Goal: Information Seeking & Learning: Learn about a topic

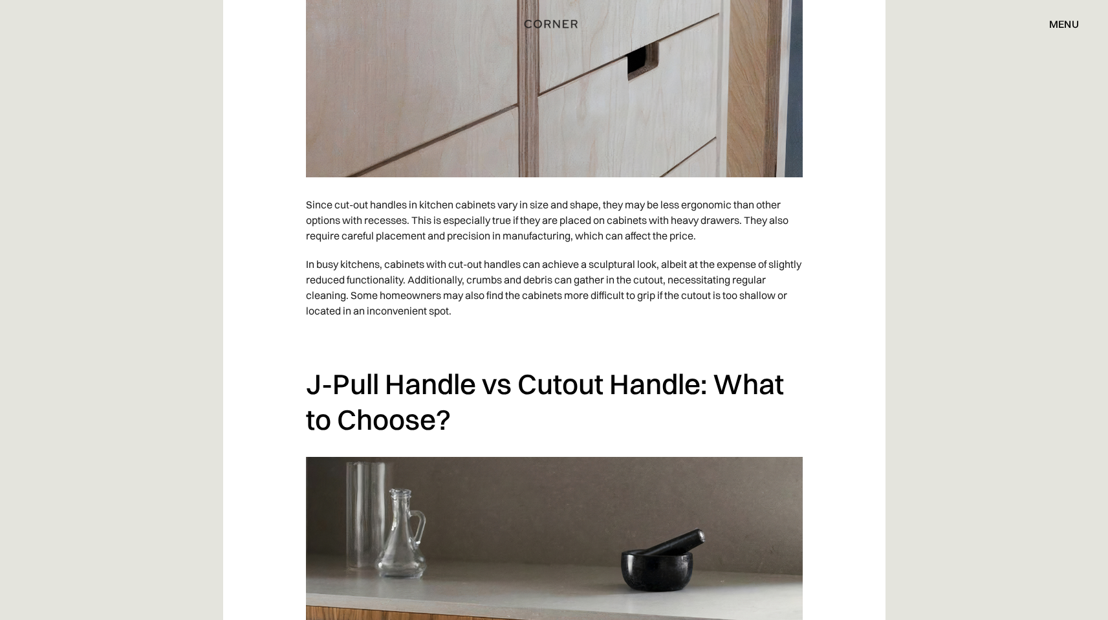
scroll to position [4368, 0]
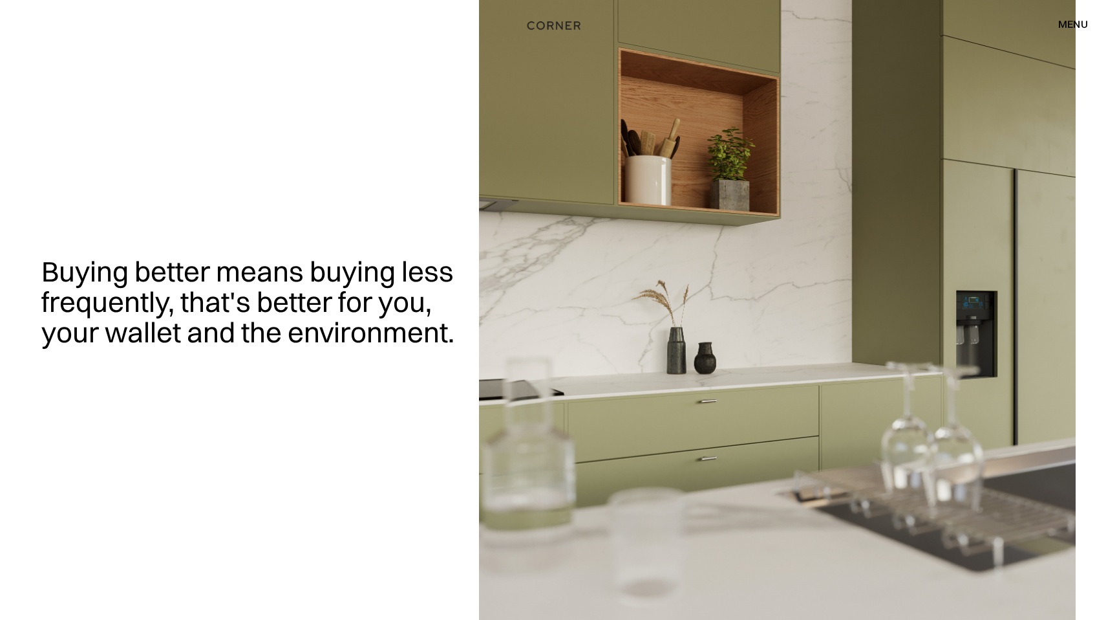
click at [550, 26] on img "home" at bounding box center [554, 25] width 53 height 17
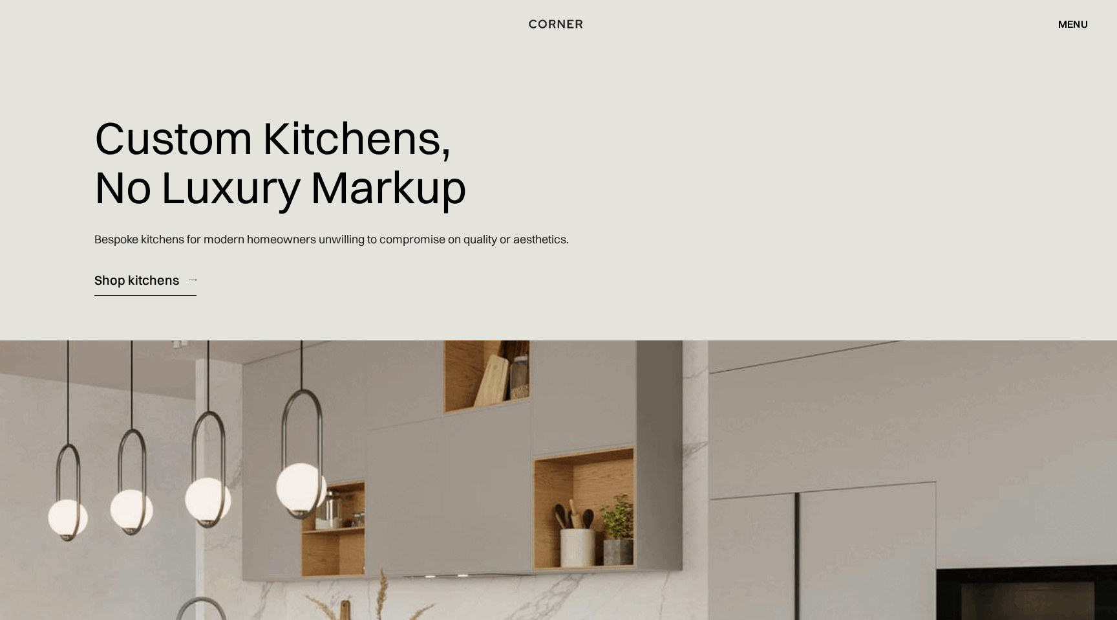
click at [169, 278] on div "Shop kitchens" at bounding box center [136, 279] width 85 height 17
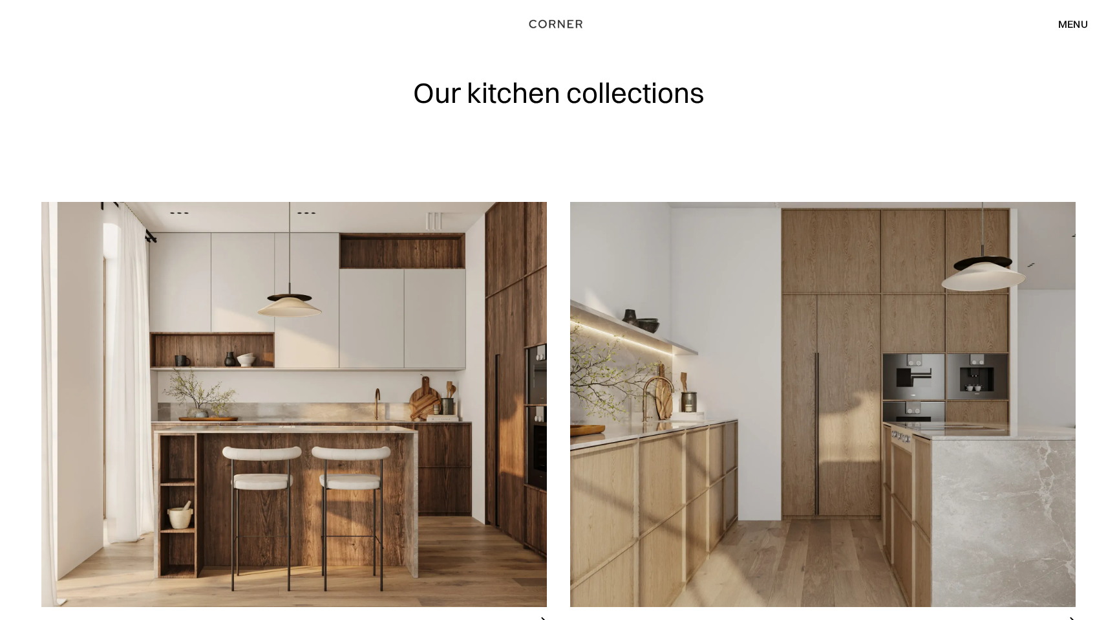
click at [1062, 23] on div "menu" at bounding box center [1074, 24] width 30 height 10
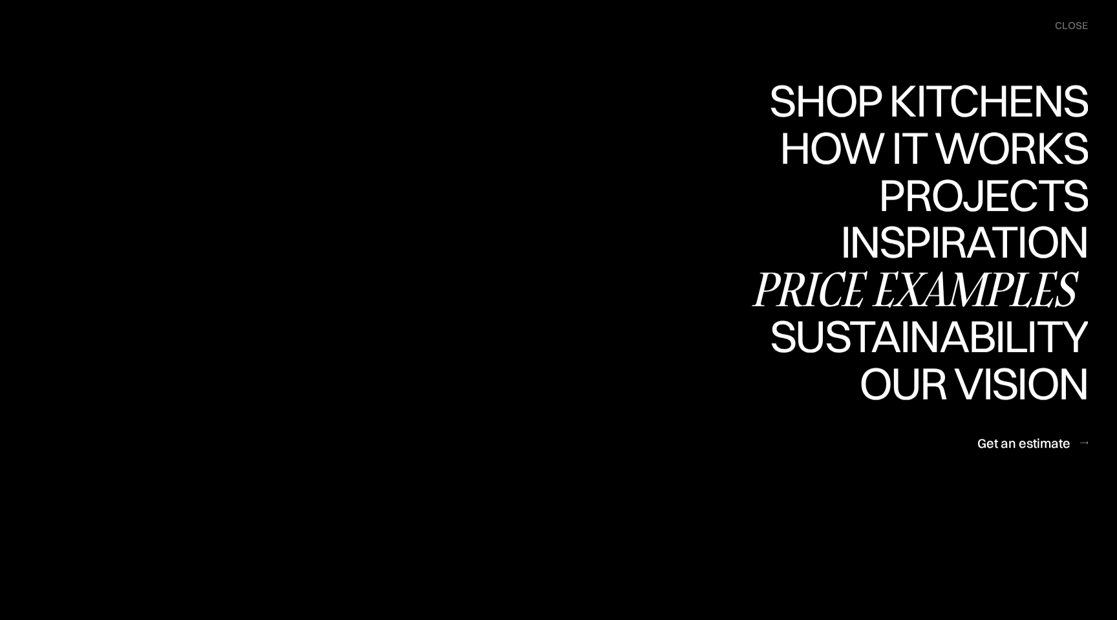
click at [924, 279] on div "Price examples" at bounding box center [919, 288] width 339 height 45
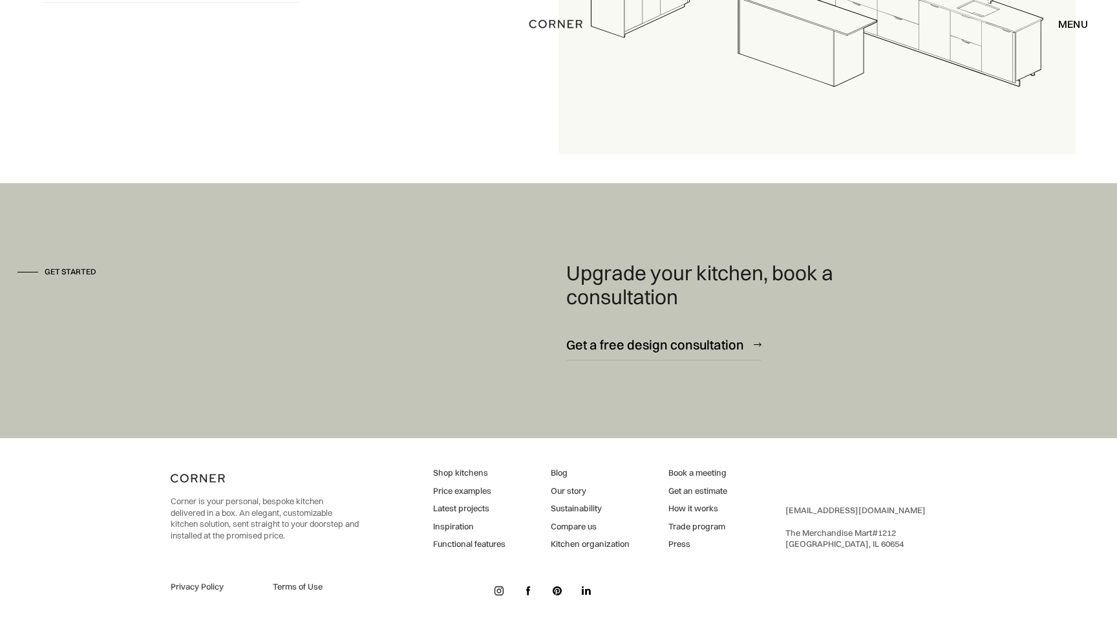
scroll to position [1931, 0]
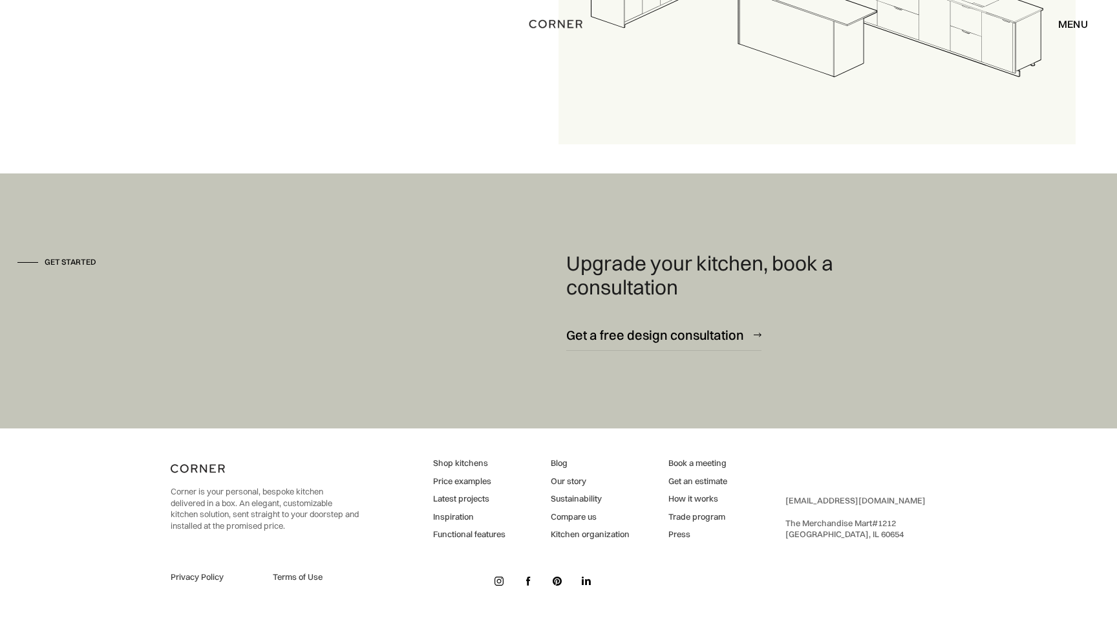
click at [480, 499] on link "Latest projects" at bounding box center [469, 499] width 72 height 12
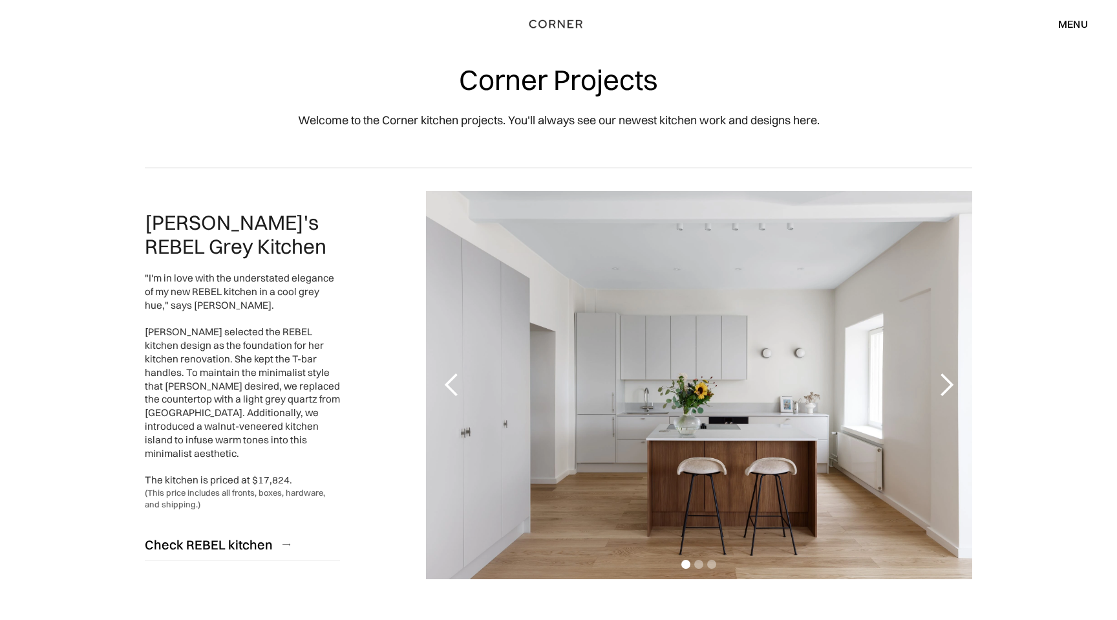
click at [945, 383] on div "next slide" at bounding box center [947, 385] width 26 height 26
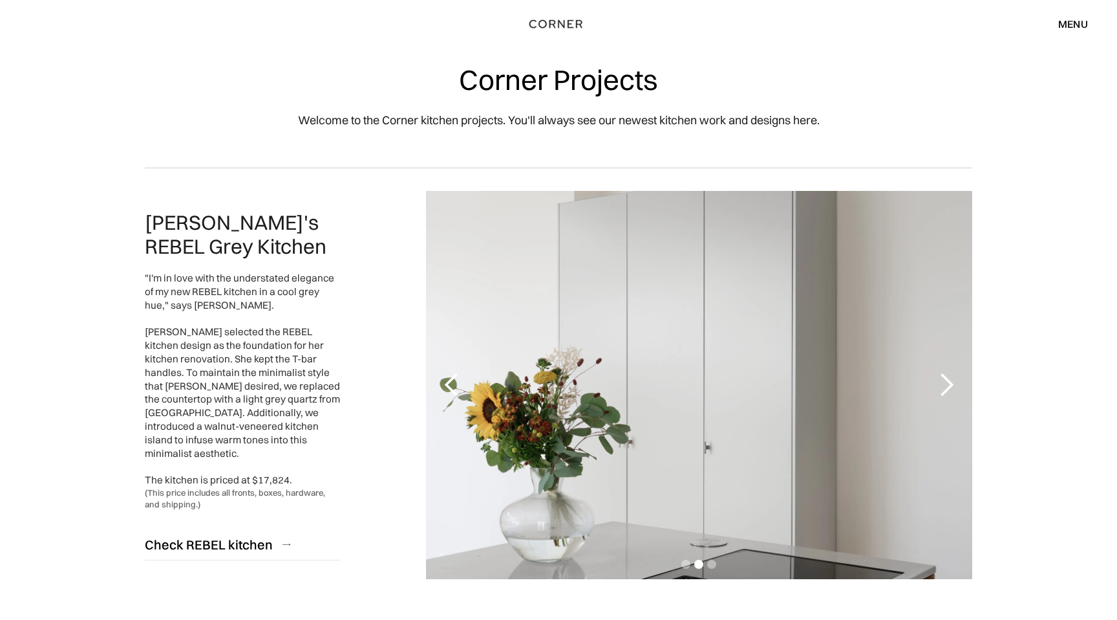
click at [945, 383] on div "next slide" at bounding box center [947, 385] width 26 height 26
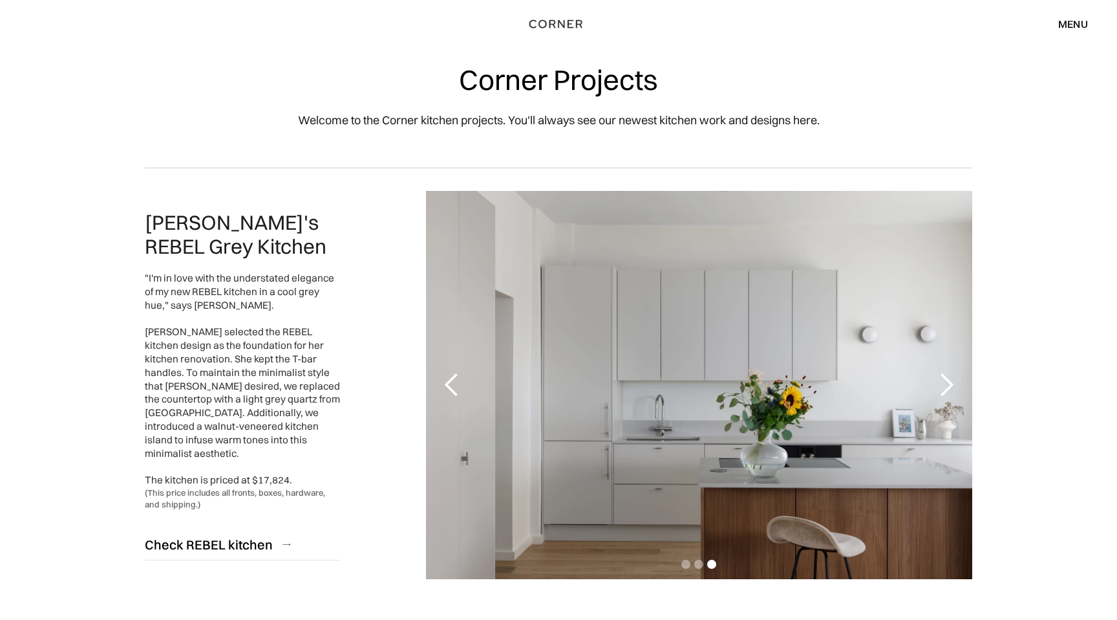
click at [945, 383] on div "next slide" at bounding box center [947, 385] width 26 height 26
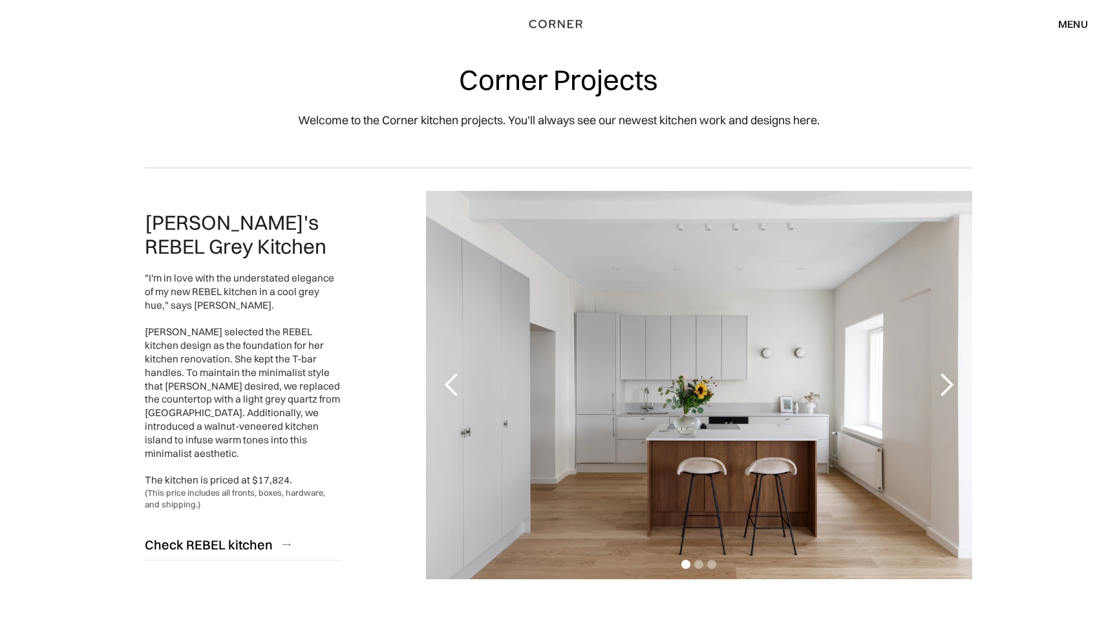
click at [945, 383] on div "next slide" at bounding box center [947, 385] width 26 height 26
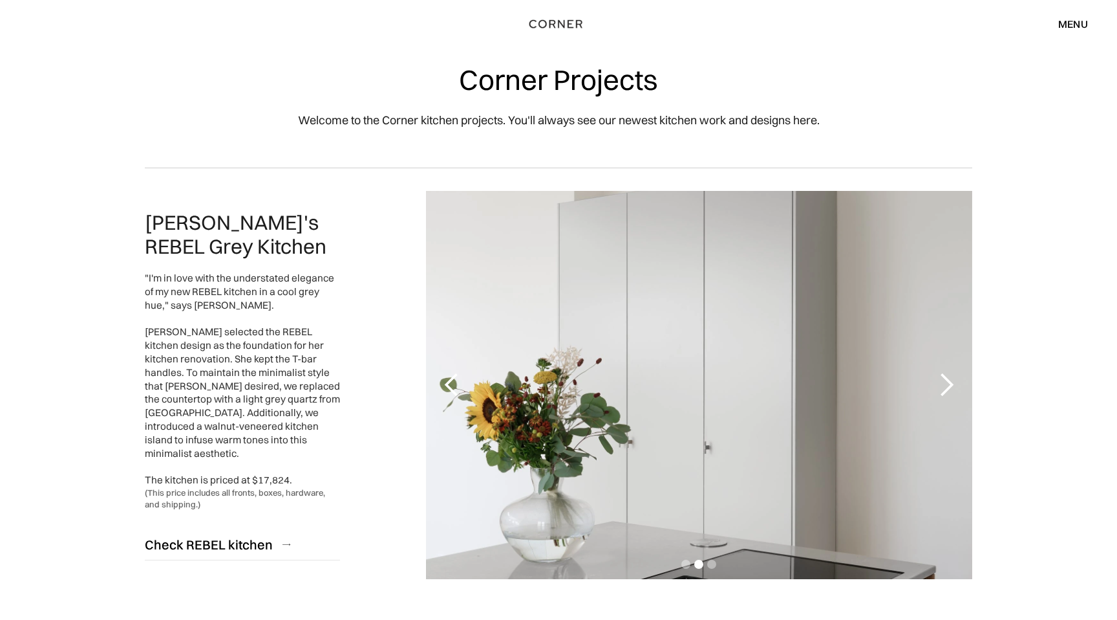
click at [945, 383] on div "next slide" at bounding box center [947, 385] width 26 height 26
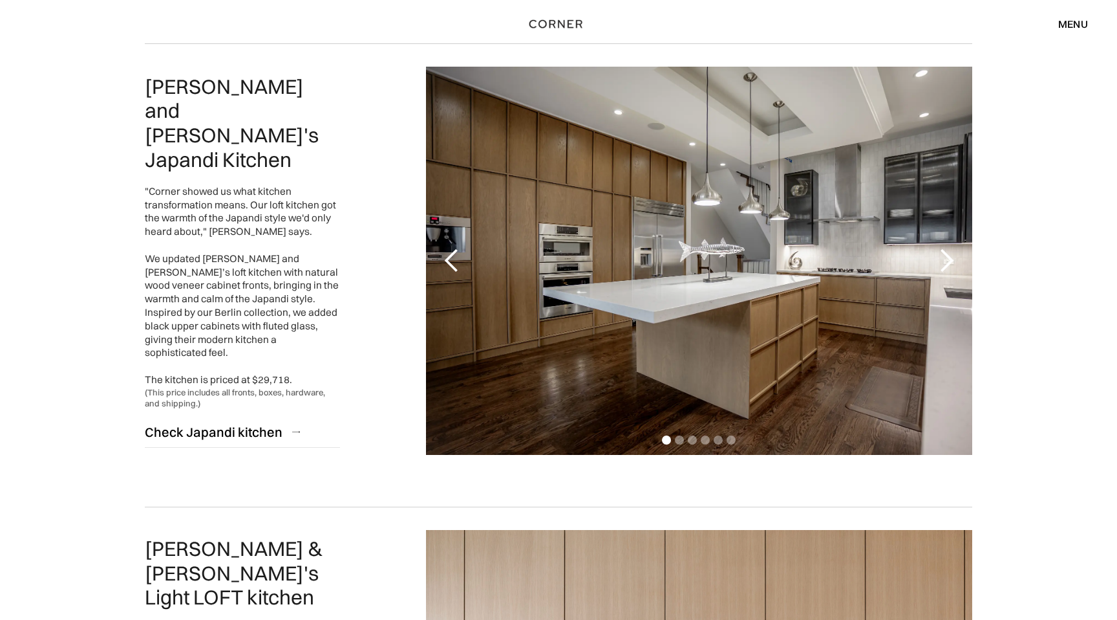
scroll to position [588, 0]
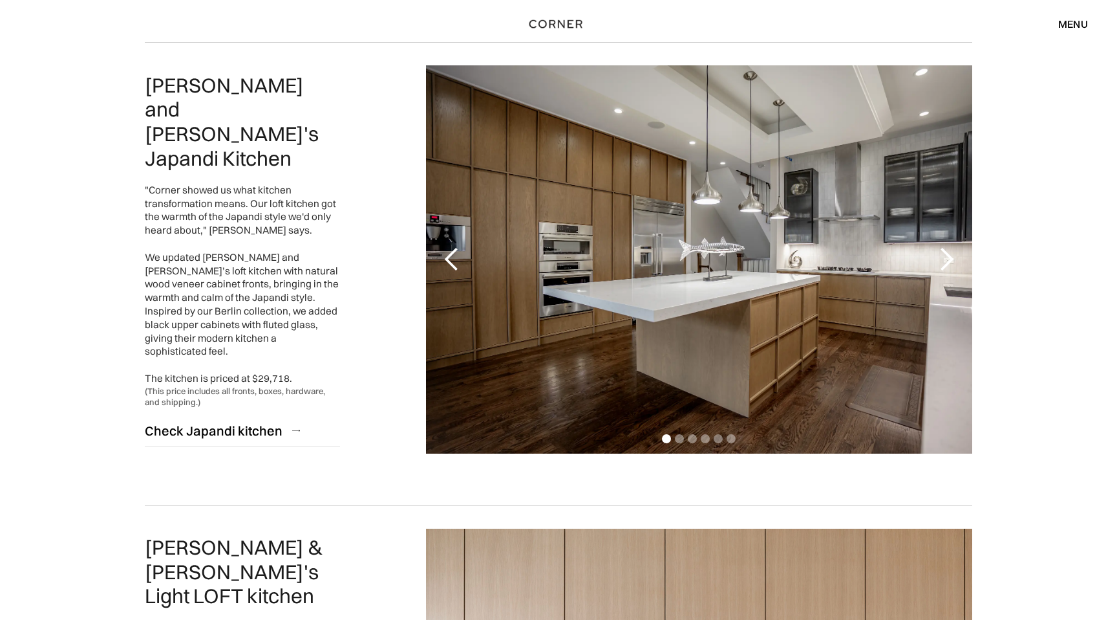
click at [944, 257] on div "next slide" at bounding box center [947, 259] width 26 height 26
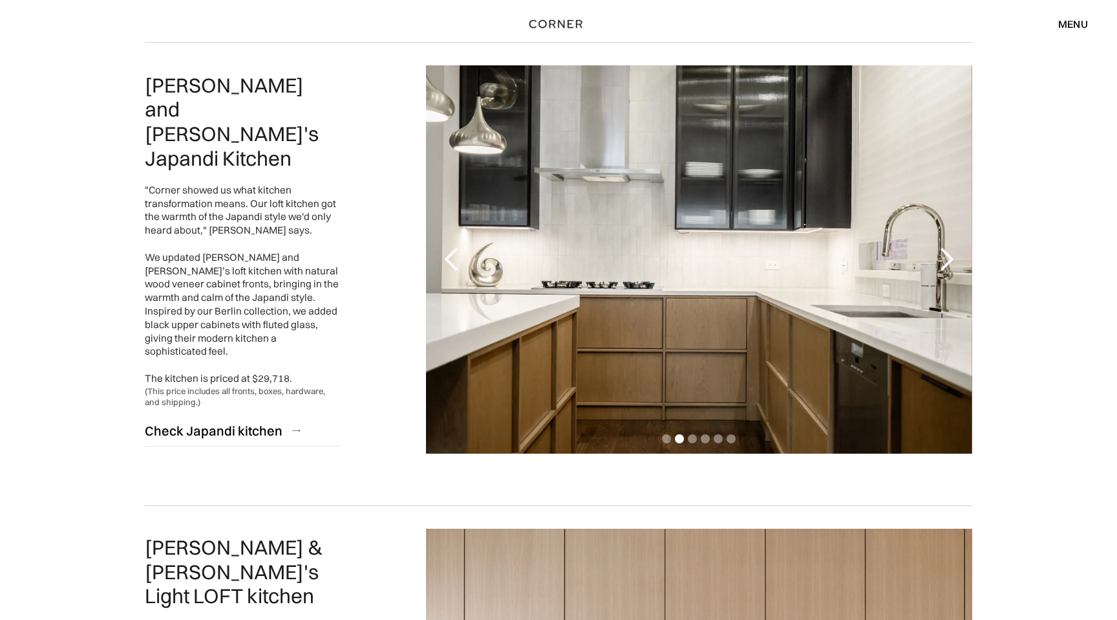
click at [944, 257] on div "next slide" at bounding box center [947, 259] width 26 height 26
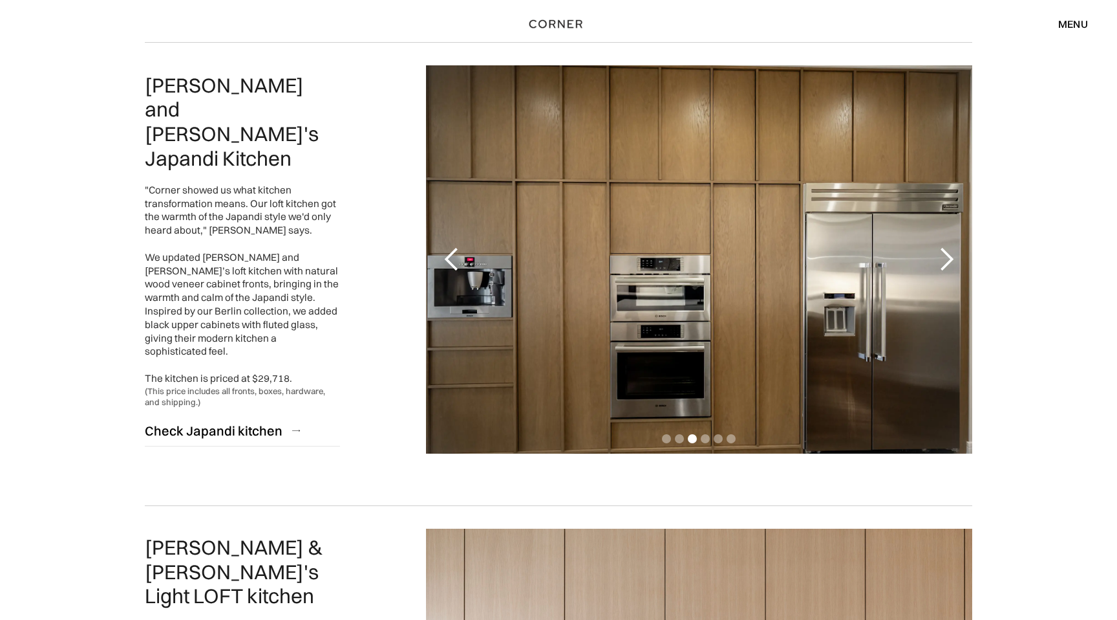
click at [944, 257] on div "next slide" at bounding box center [947, 259] width 26 height 26
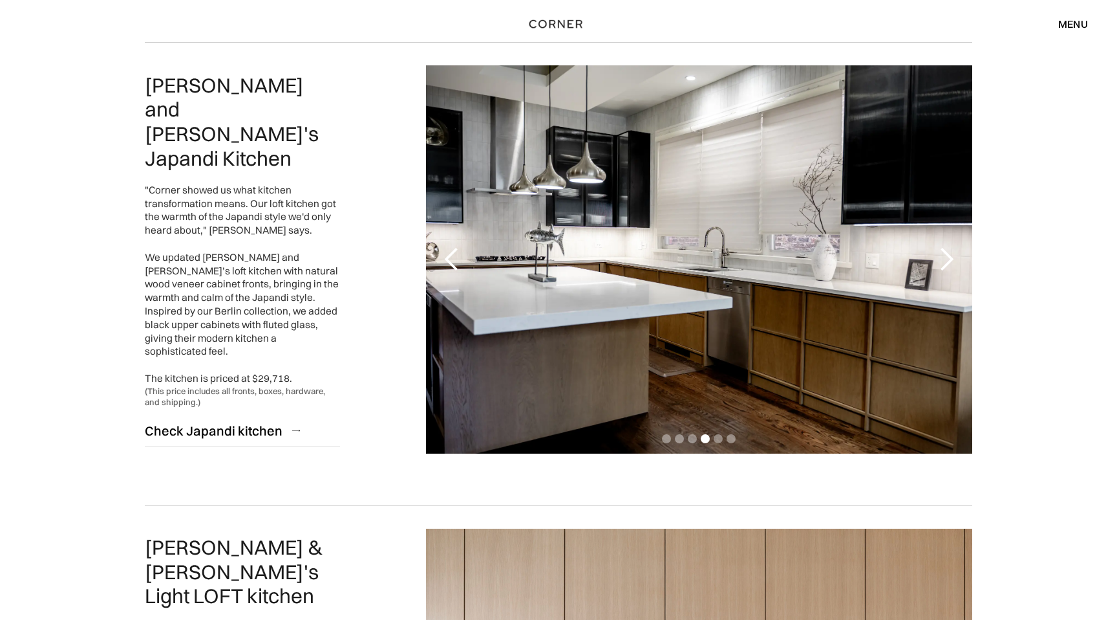
click at [944, 257] on div "next slide" at bounding box center [947, 259] width 26 height 26
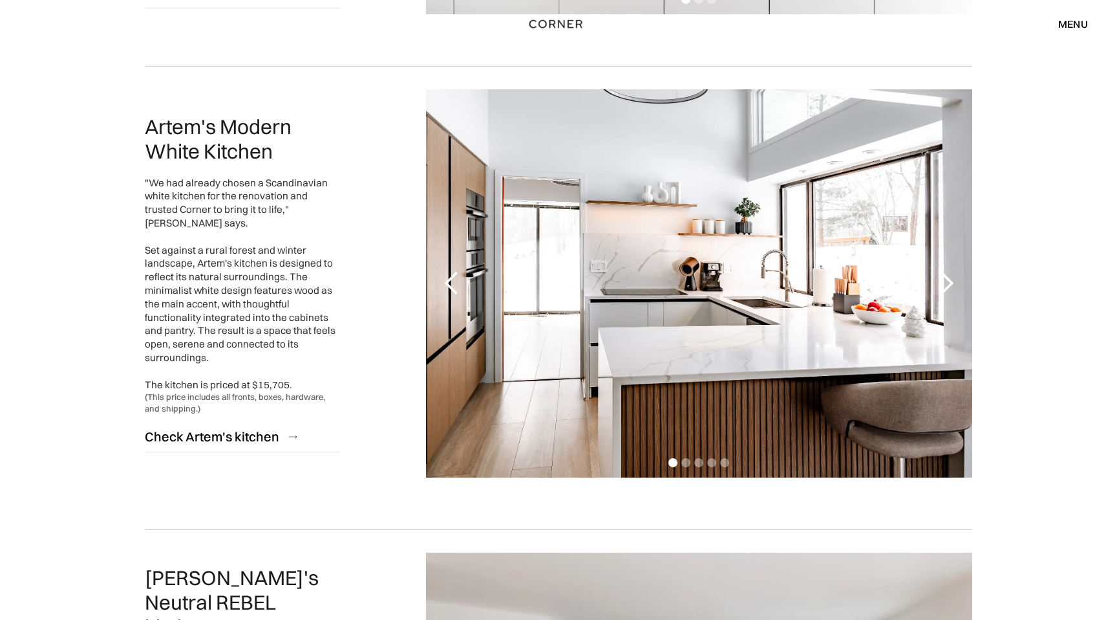
scroll to position [1491, 0]
click at [941, 283] on div "next slide" at bounding box center [947, 283] width 26 height 26
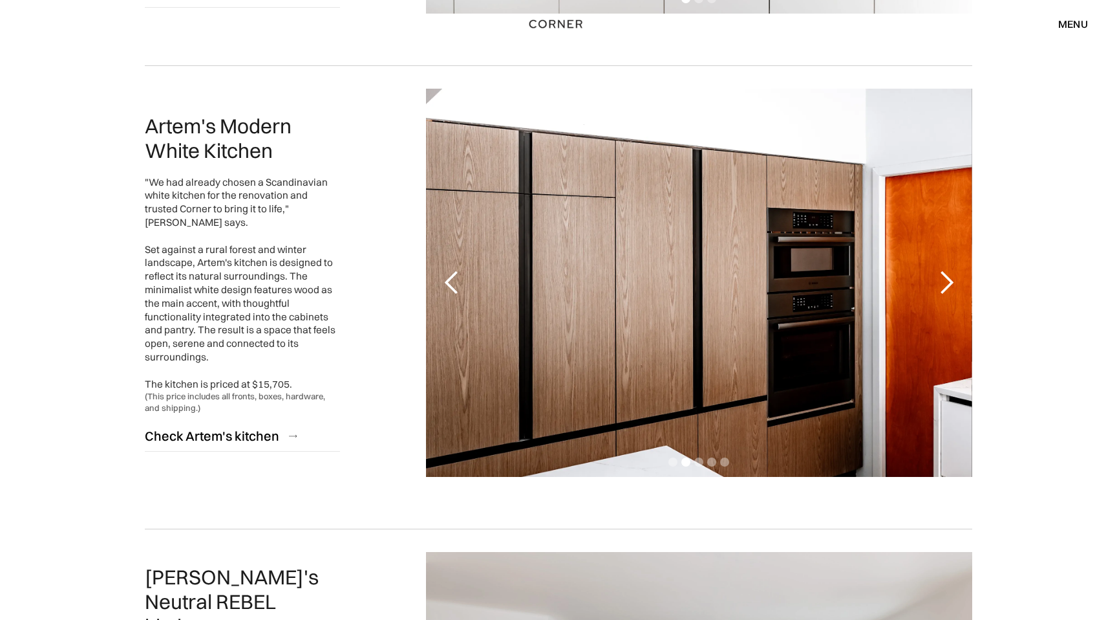
click at [941, 283] on div "next slide" at bounding box center [947, 283] width 26 height 26
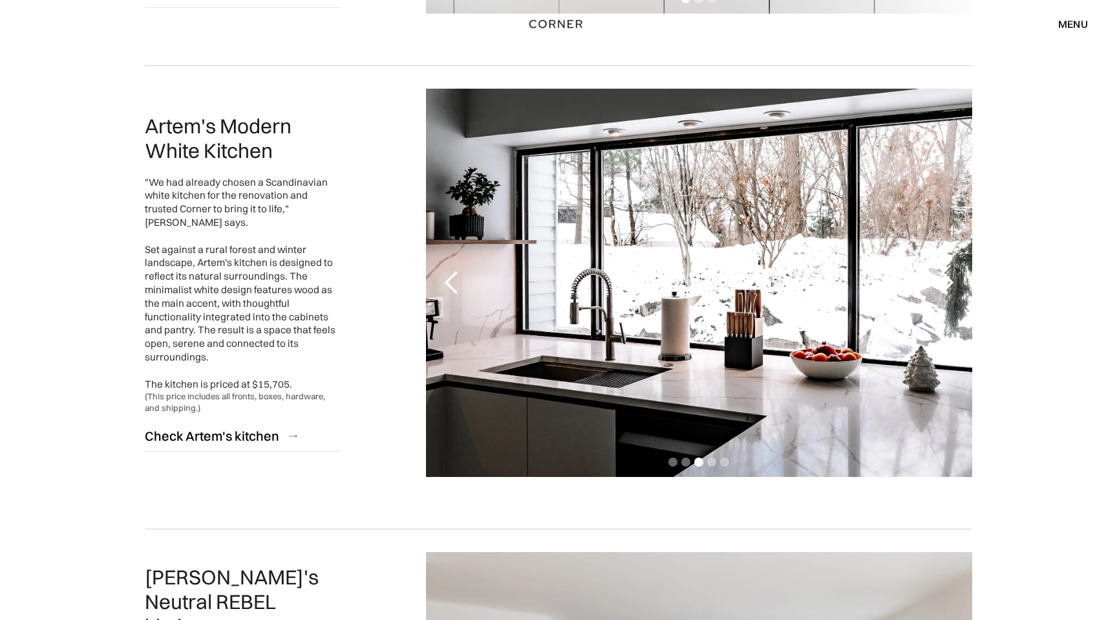
click at [941, 283] on div "next slide" at bounding box center [947, 283] width 26 height 26
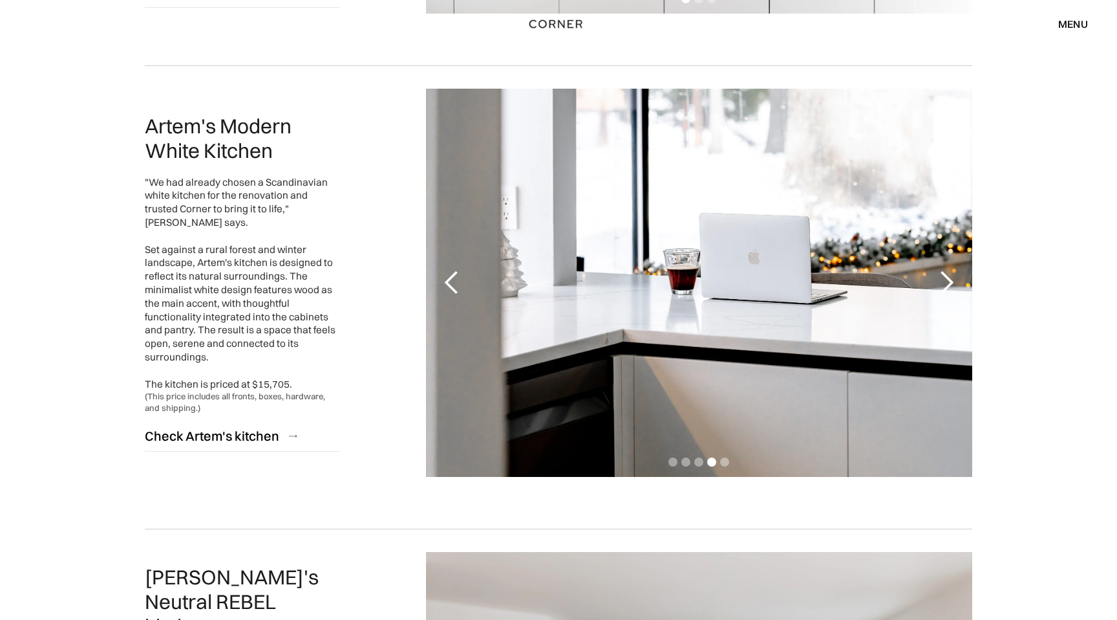
click at [941, 283] on div "next slide" at bounding box center [947, 283] width 26 height 26
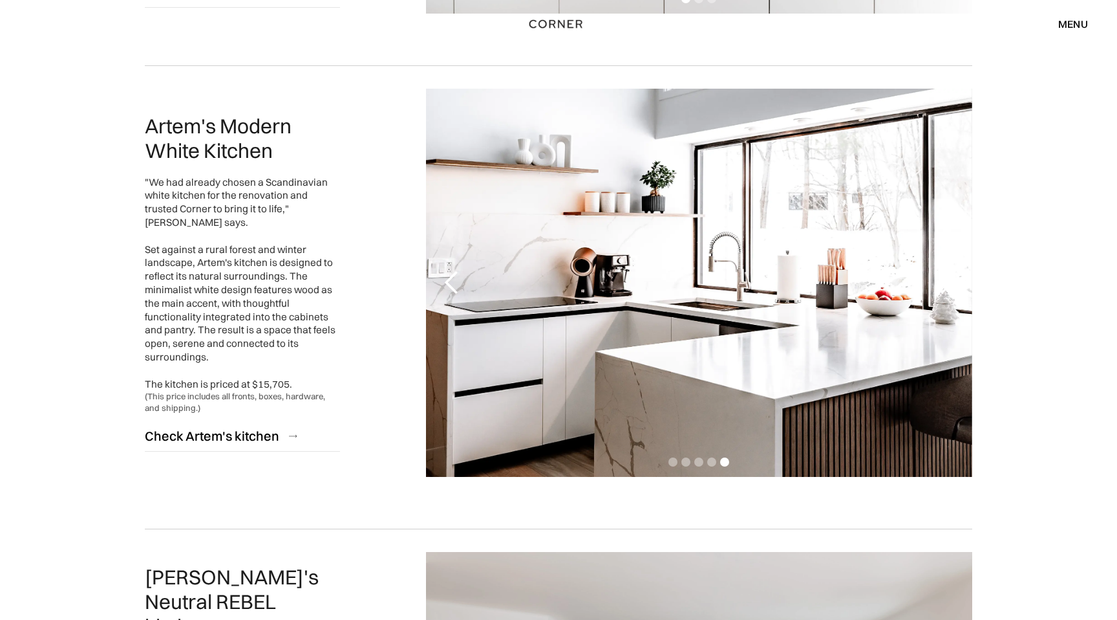
click at [941, 283] on div "next slide" at bounding box center [947, 283] width 26 height 26
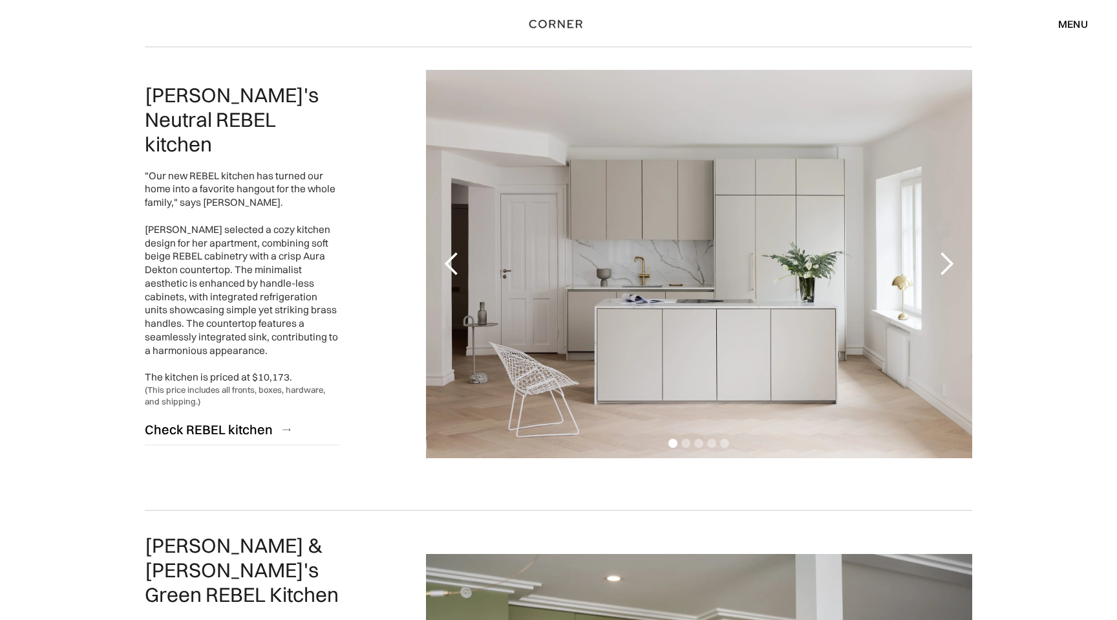
scroll to position [1974, 0]
click at [941, 283] on div "next slide" at bounding box center [947, 263] width 52 height 388
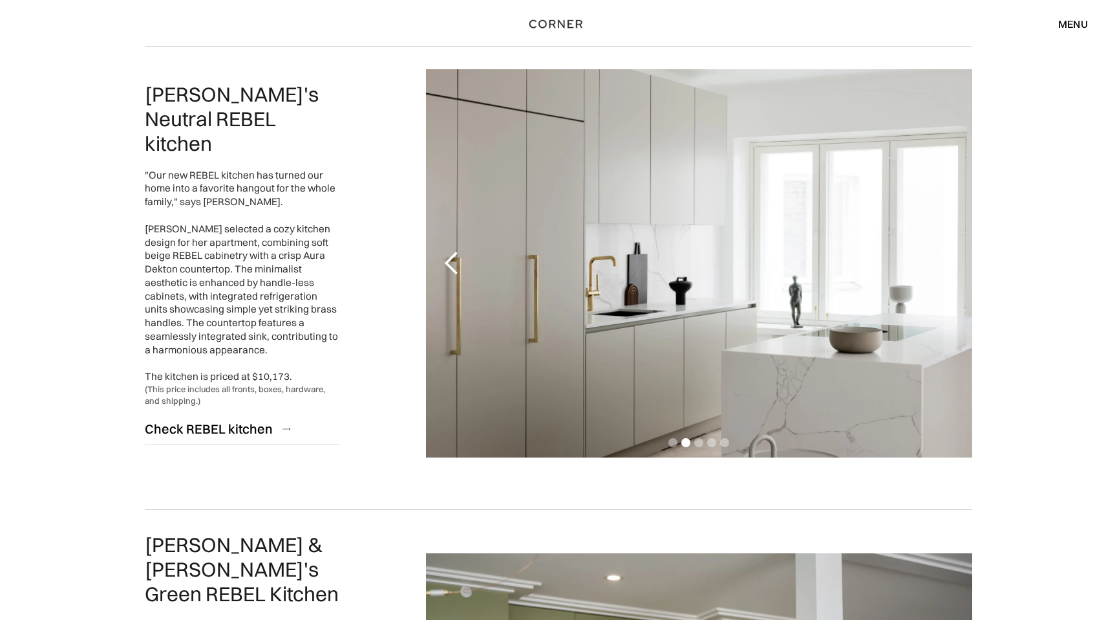
click at [941, 283] on div "next slide" at bounding box center [947, 263] width 52 height 388
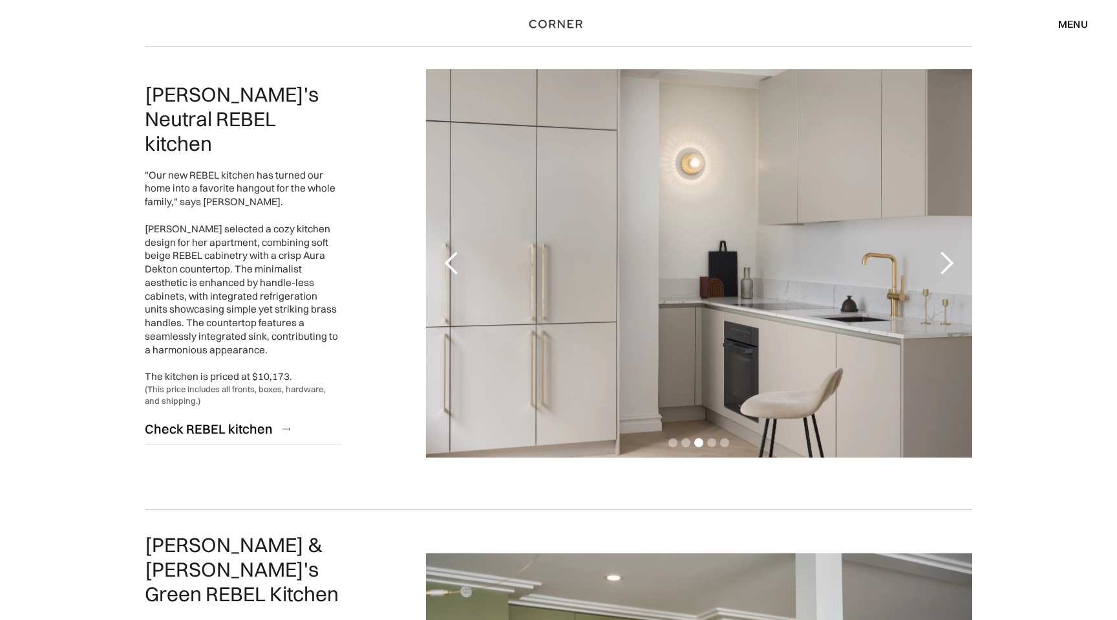
click at [941, 283] on div "next slide" at bounding box center [947, 263] width 52 height 388
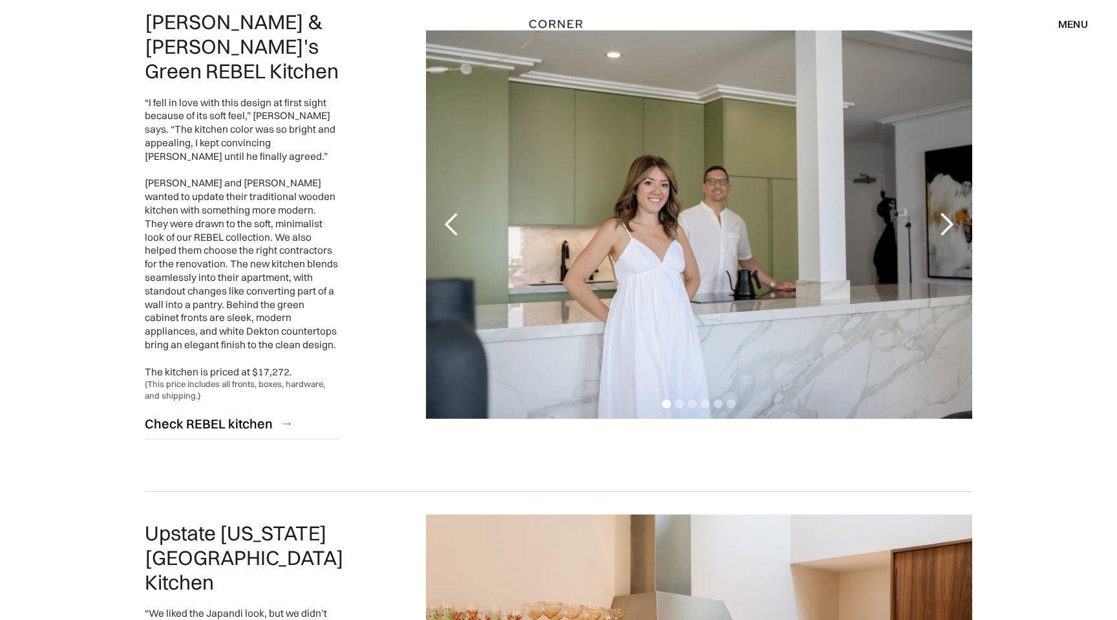
scroll to position [2498, 0]
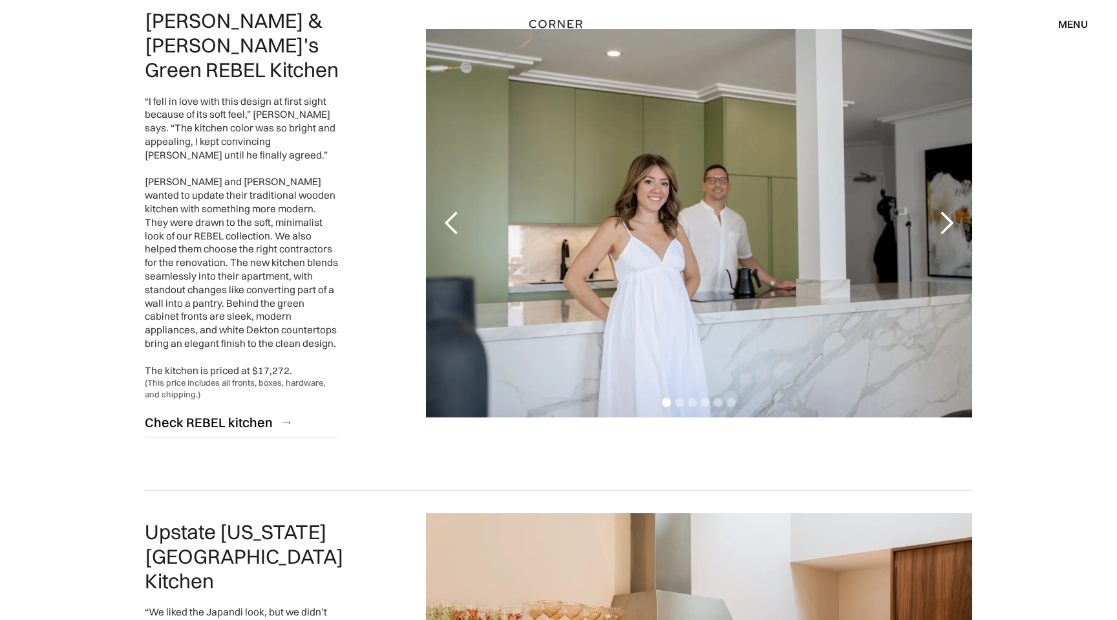
click at [931, 211] on div "next slide" at bounding box center [947, 223] width 52 height 388
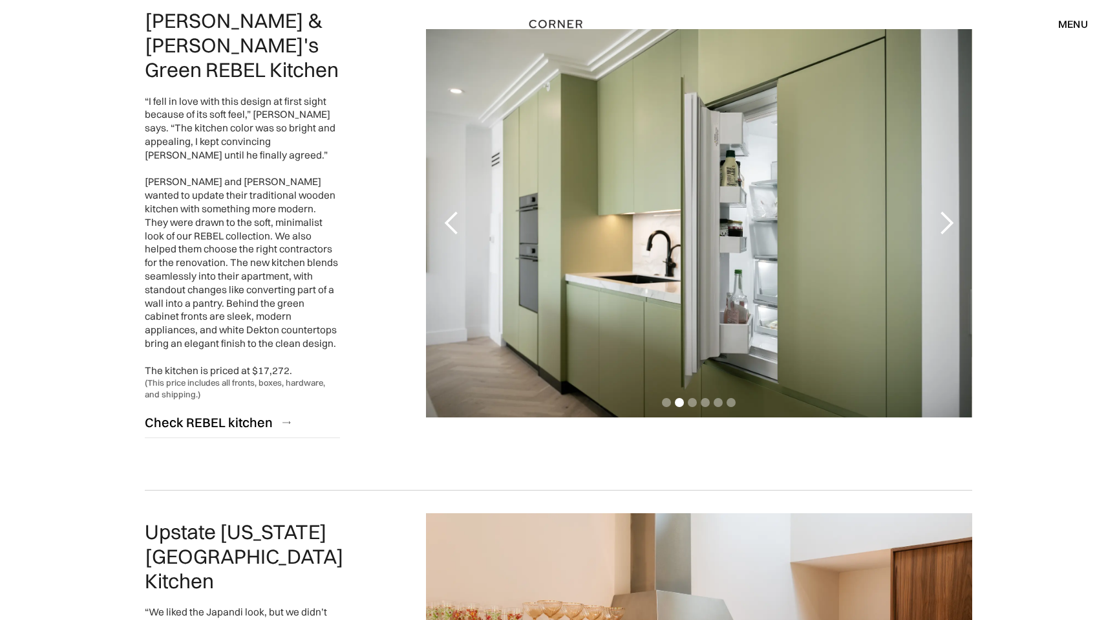
click at [931, 211] on div "next slide" at bounding box center [947, 223] width 52 height 388
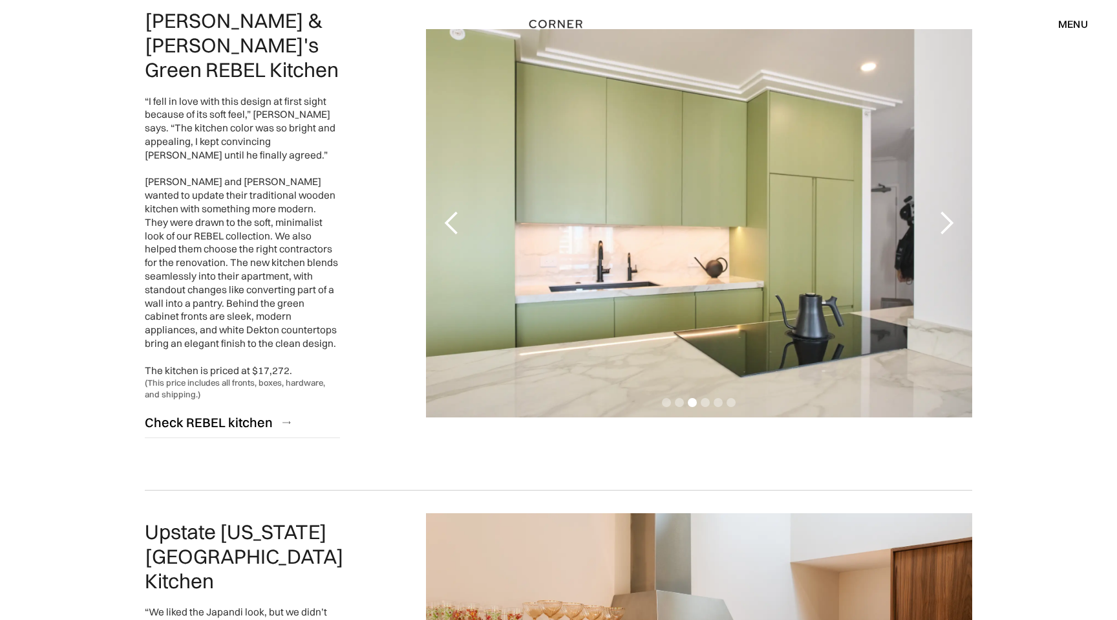
click at [931, 211] on div "next slide" at bounding box center [947, 223] width 52 height 388
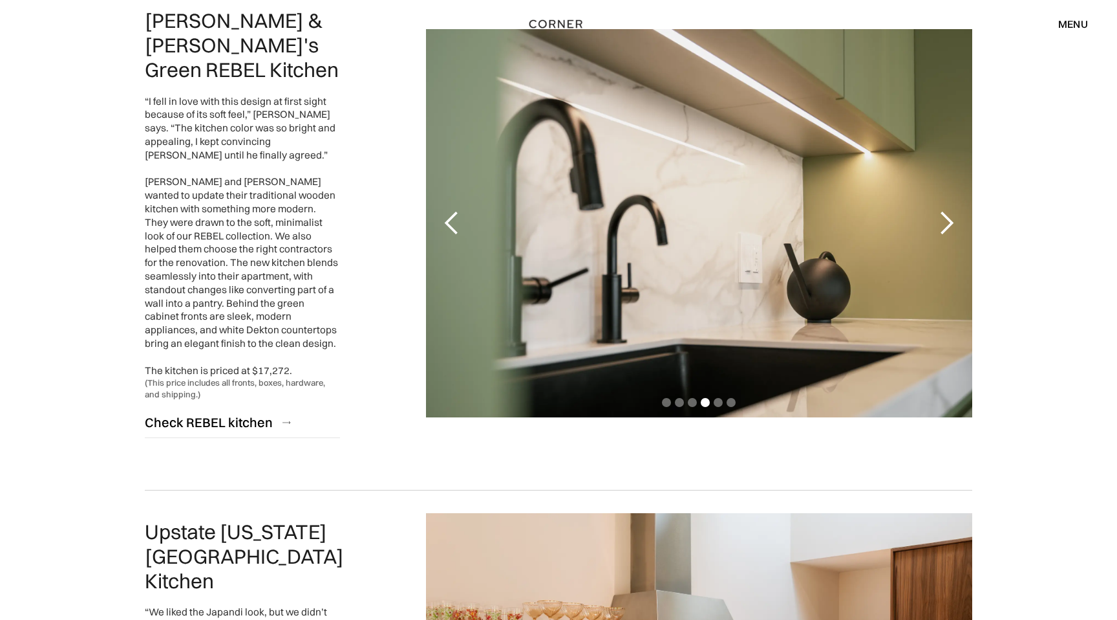
click at [931, 211] on div "next slide" at bounding box center [947, 223] width 52 height 388
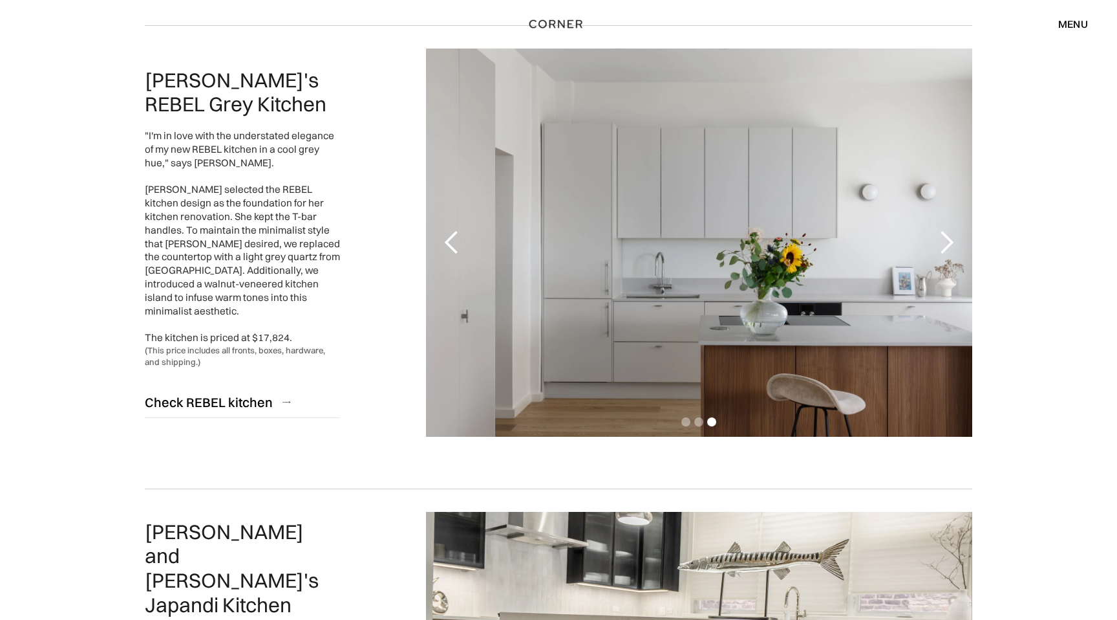
scroll to position [0, 0]
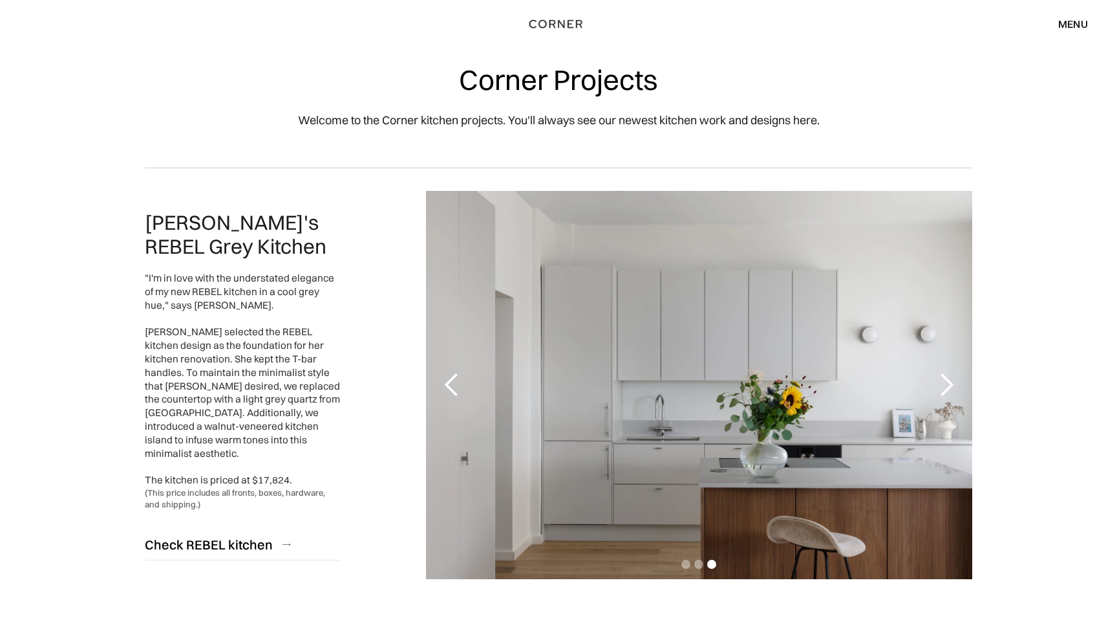
click at [1078, 23] on div "menu" at bounding box center [1074, 24] width 30 height 10
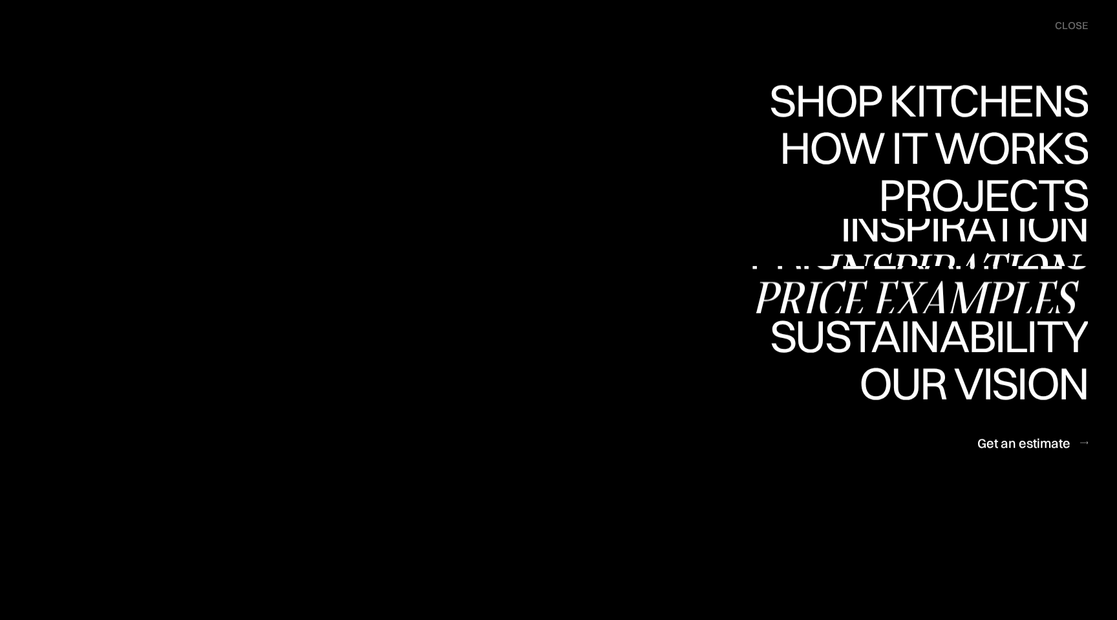
click at [911, 285] on div "Price examples" at bounding box center [919, 297] width 339 height 45
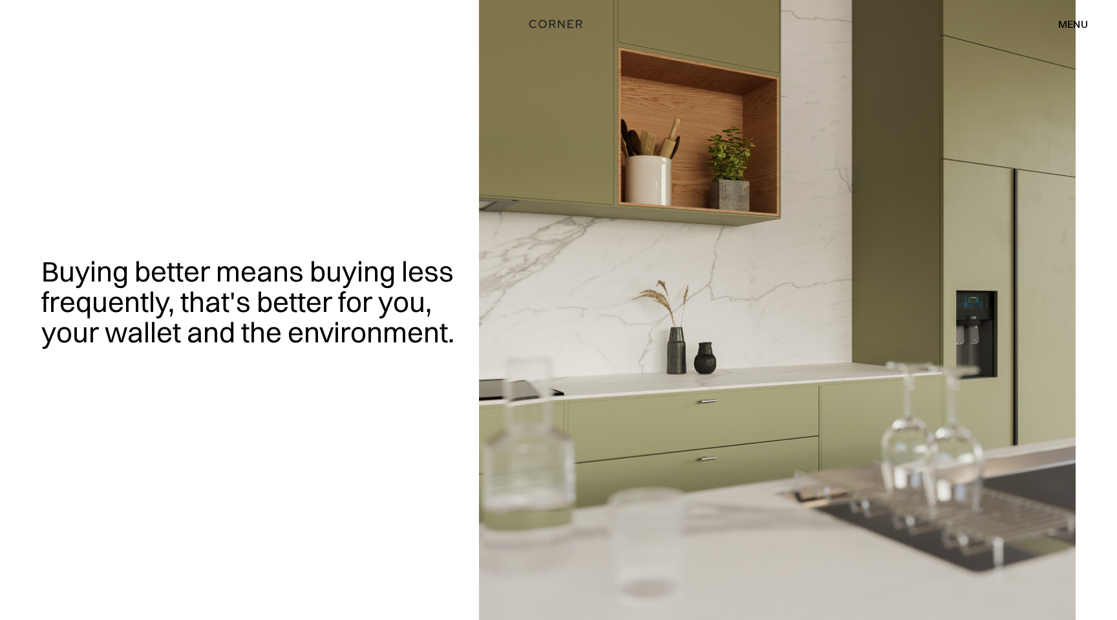
click at [1071, 21] on div "menu" at bounding box center [1074, 24] width 30 height 10
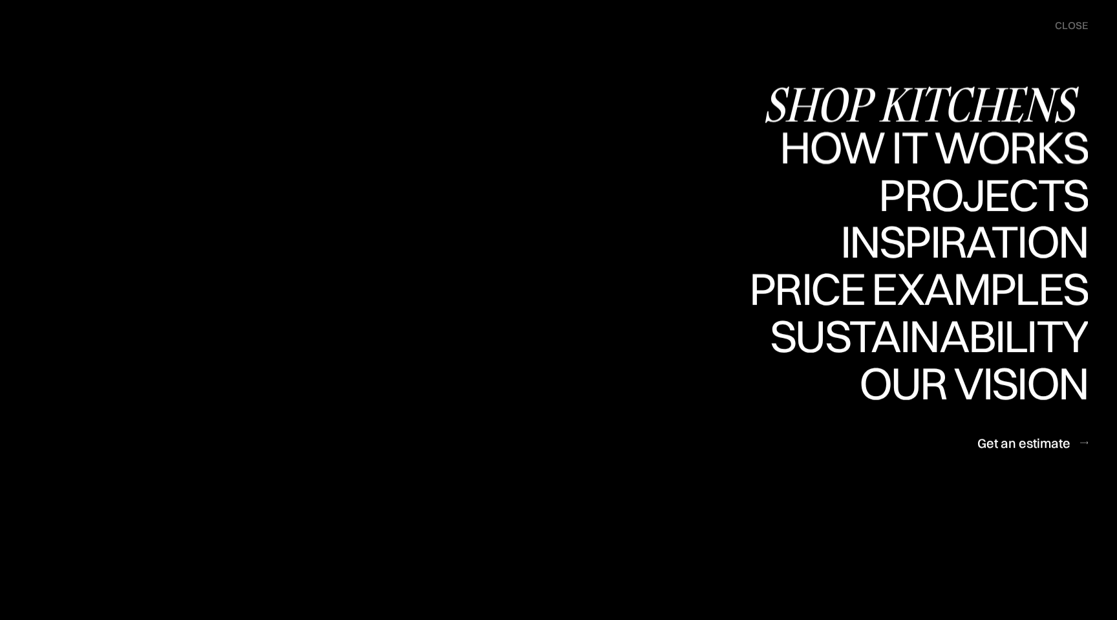
click at [913, 112] on div "Shop Kitchens" at bounding box center [925, 103] width 325 height 45
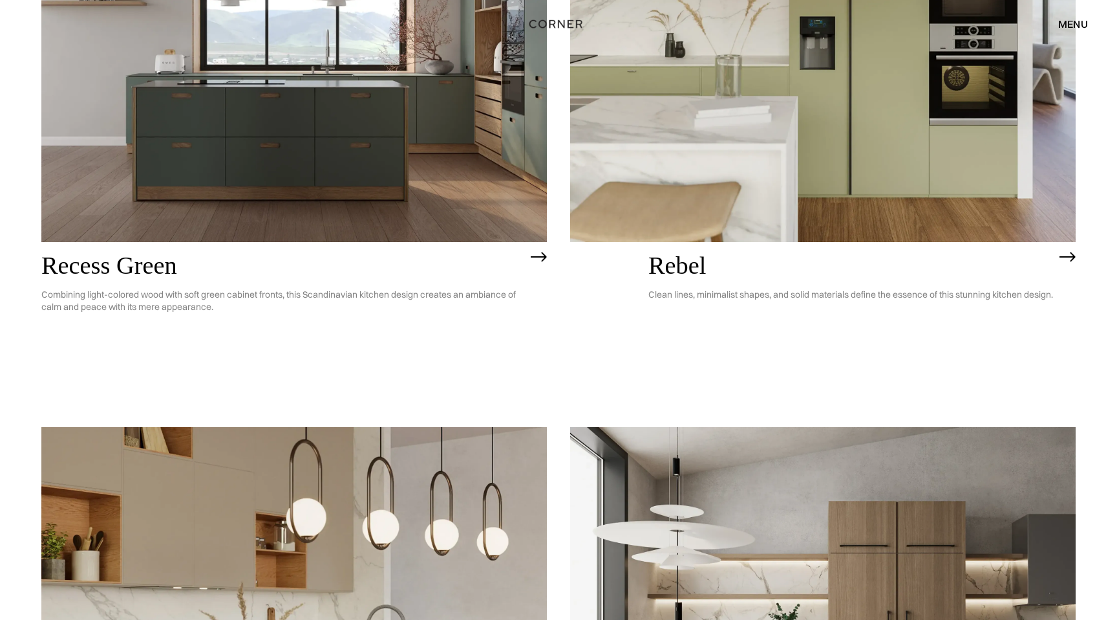
scroll to position [2725, 0]
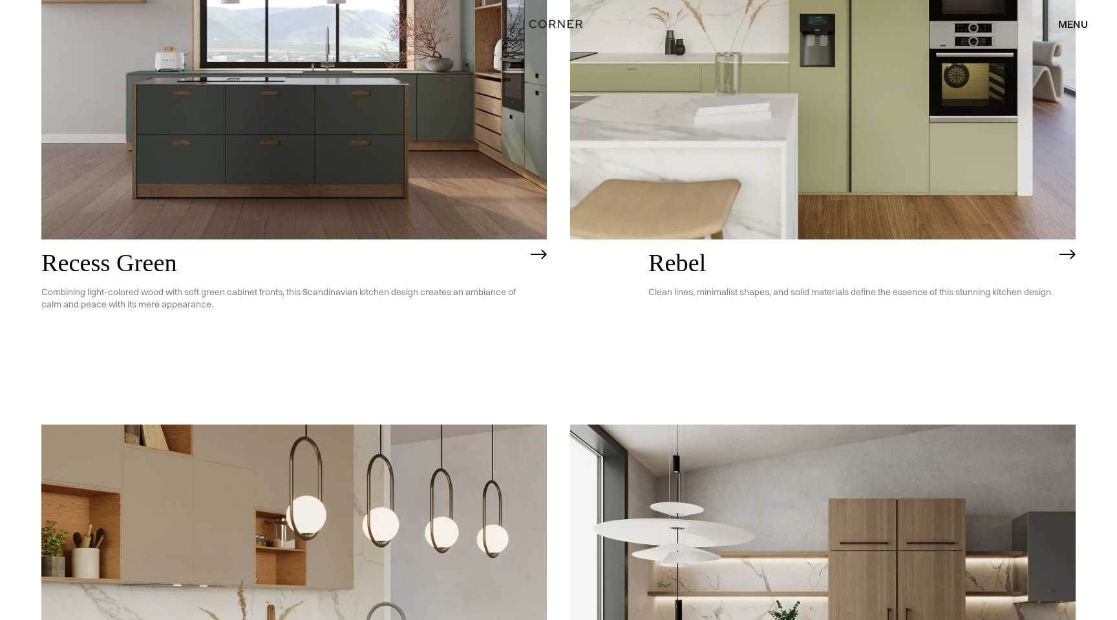
click at [838, 297] on p "Clean lines, minimalist shapes, and solid materials define the essence of this …" at bounding box center [851, 292] width 405 height 32
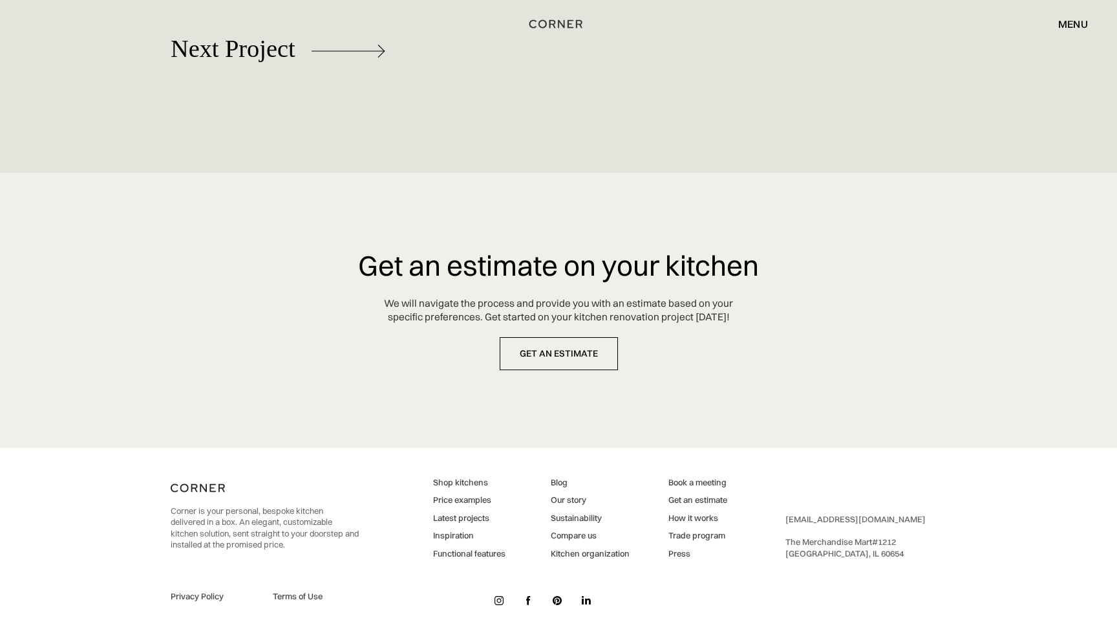
scroll to position [7425, 0]
click at [484, 559] on link "Functional features" at bounding box center [469, 553] width 72 height 12
